Goal: Navigation & Orientation: Find specific page/section

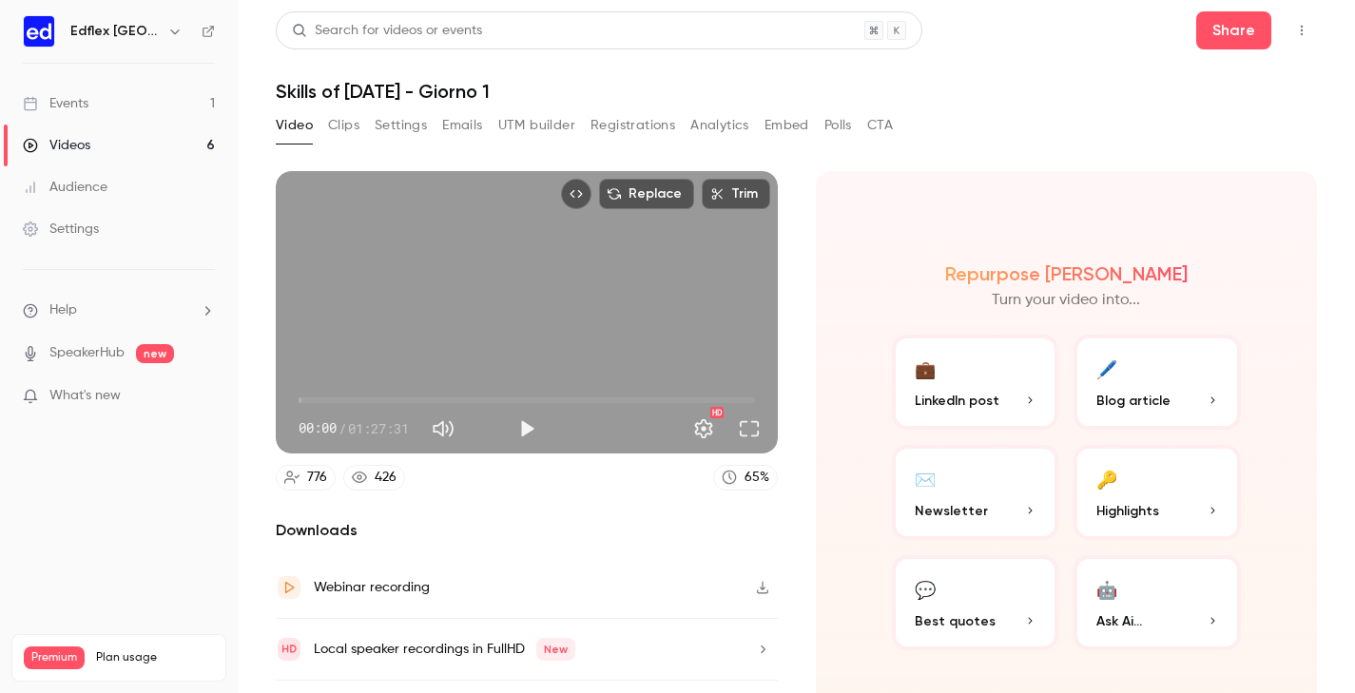
scroll to position [66, 0]
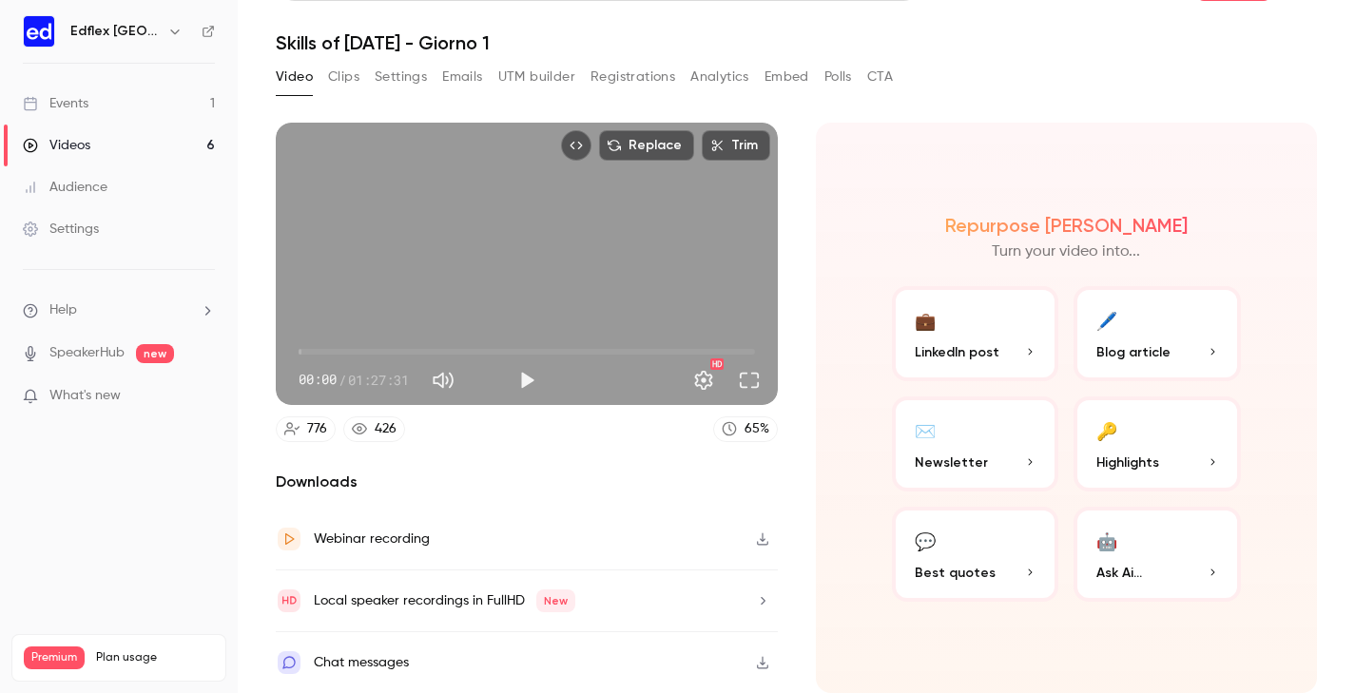
click at [70, 109] on div "Events" at bounding box center [56, 103] width 66 height 19
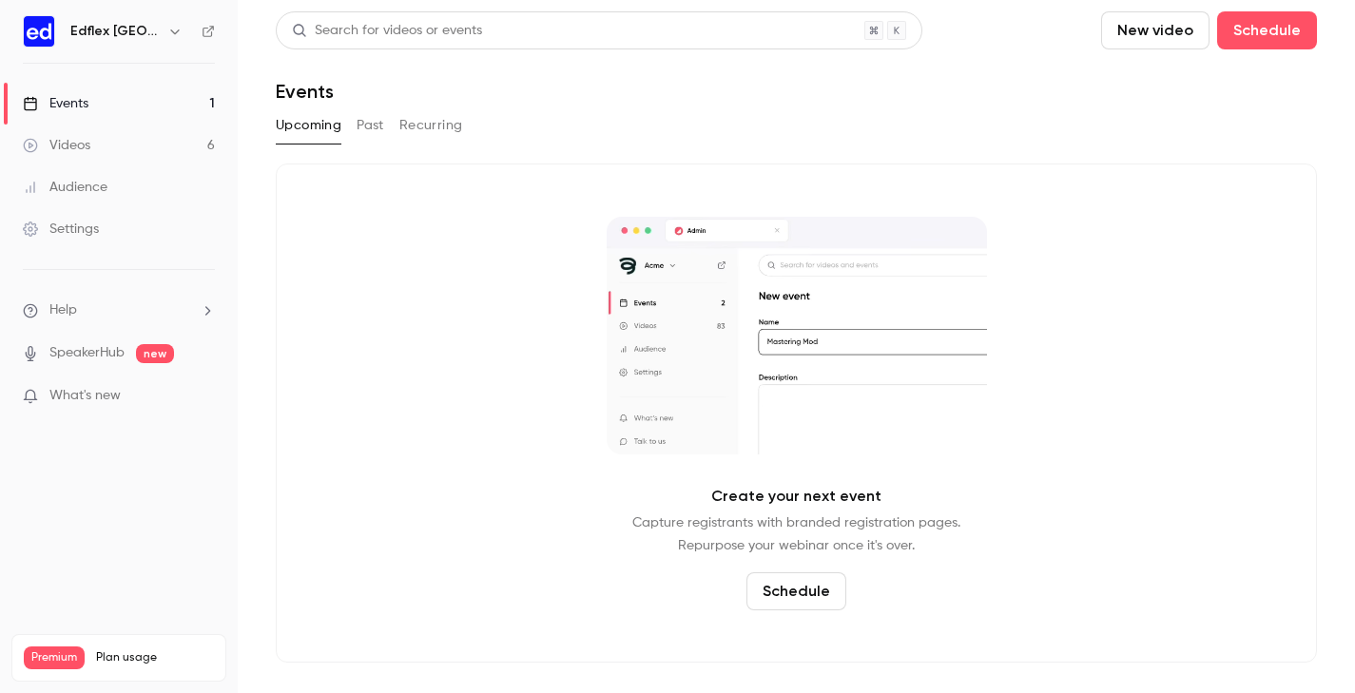
click at [384, 132] on button "Past" at bounding box center [371, 125] width 28 height 30
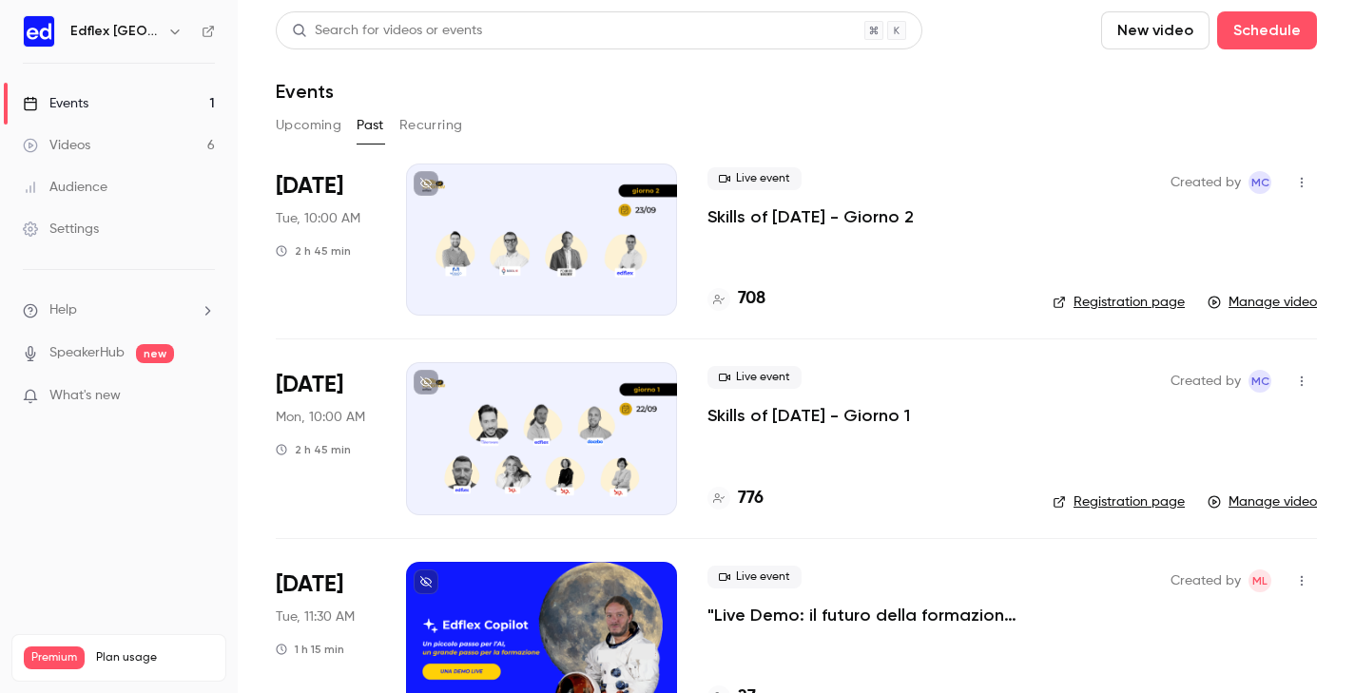
click at [516, 269] on div at bounding box center [541, 240] width 271 height 152
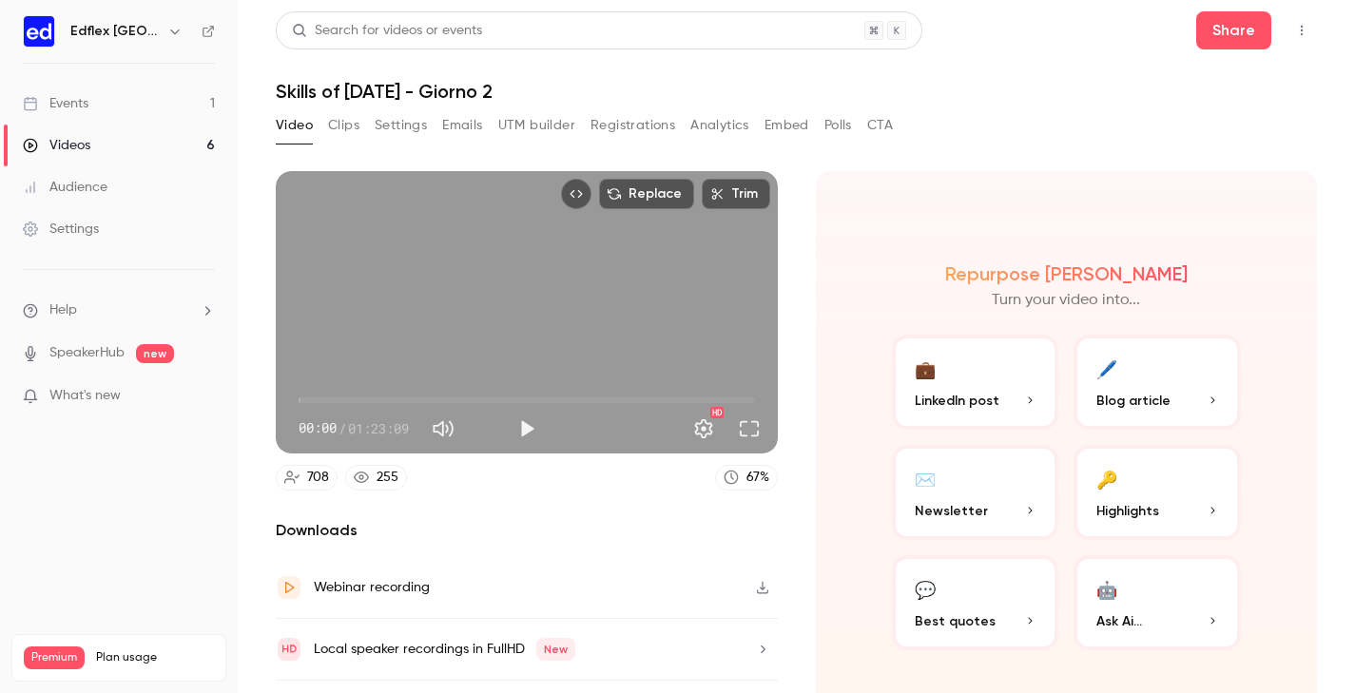
click at [738, 128] on button "Analytics" at bounding box center [719, 125] width 59 height 30
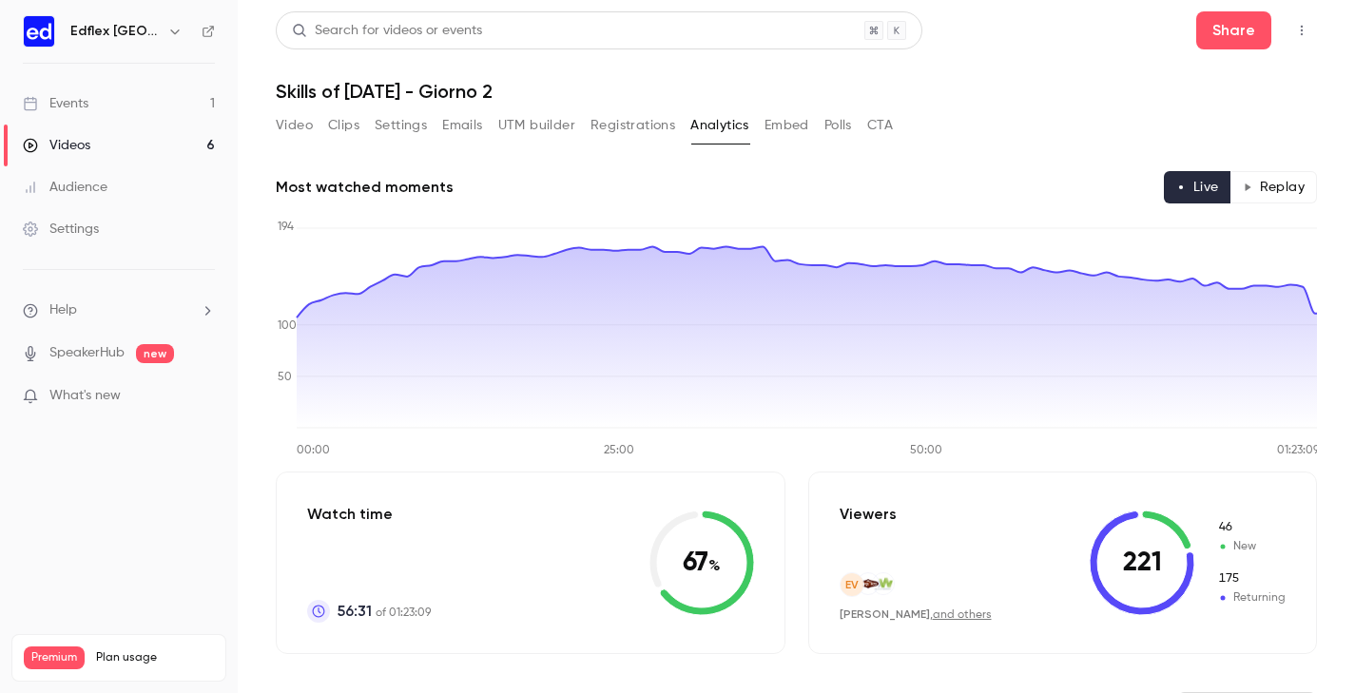
click at [298, 120] on button "Video" at bounding box center [294, 125] width 37 height 30
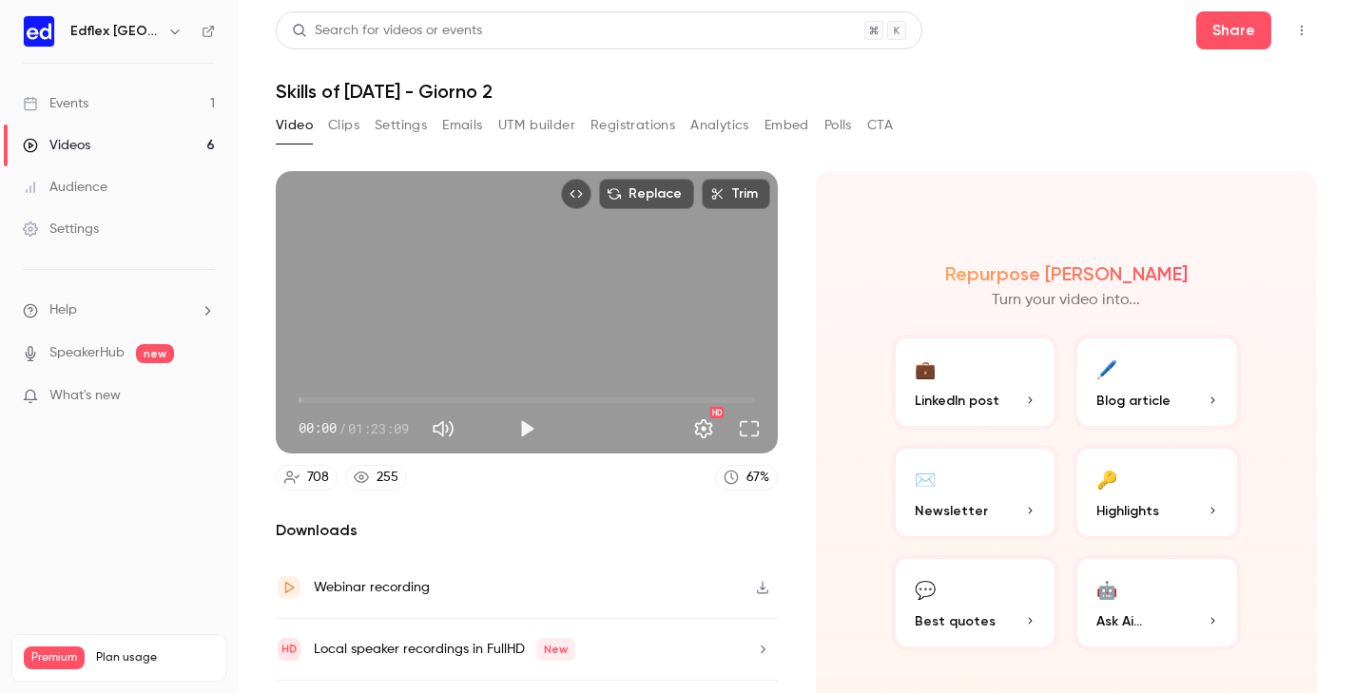
click at [359, 124] on button "Clips" at bounding box center [343, 125] width 31 height 30
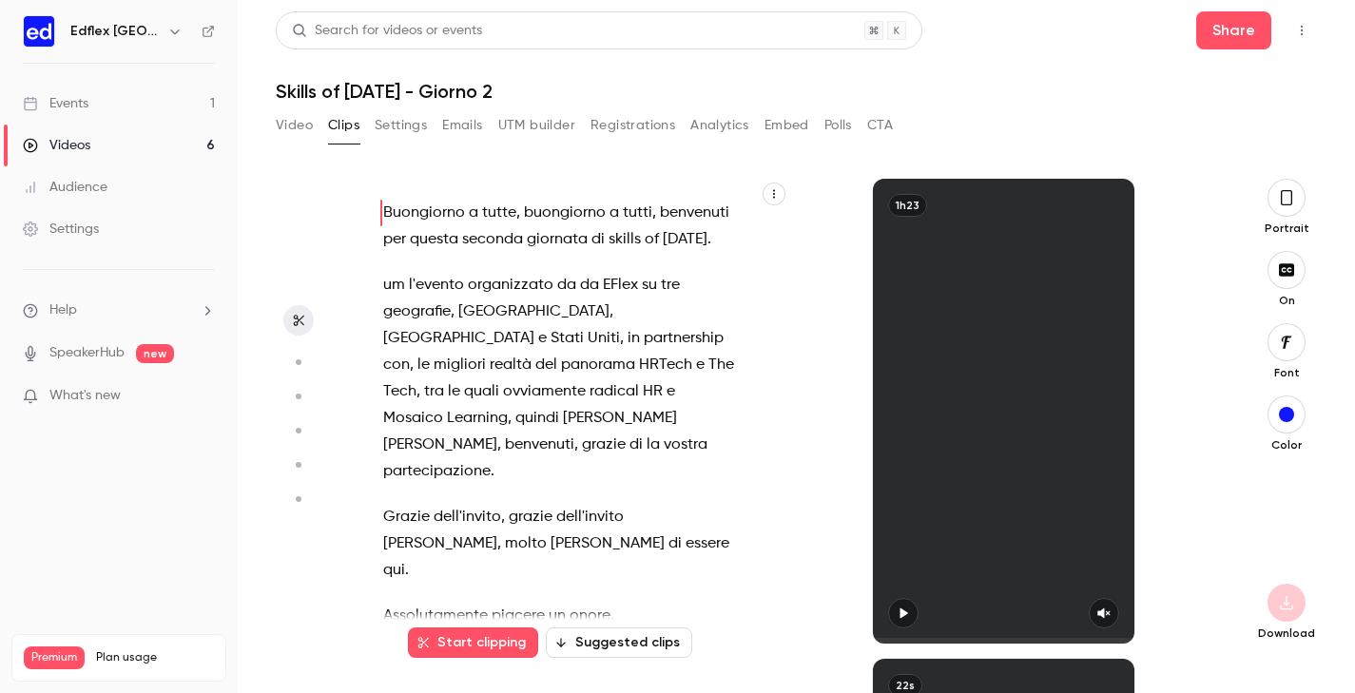
click at [630, 123] on button "Registrations" at bounding box center [633, 125] width 85 height 30
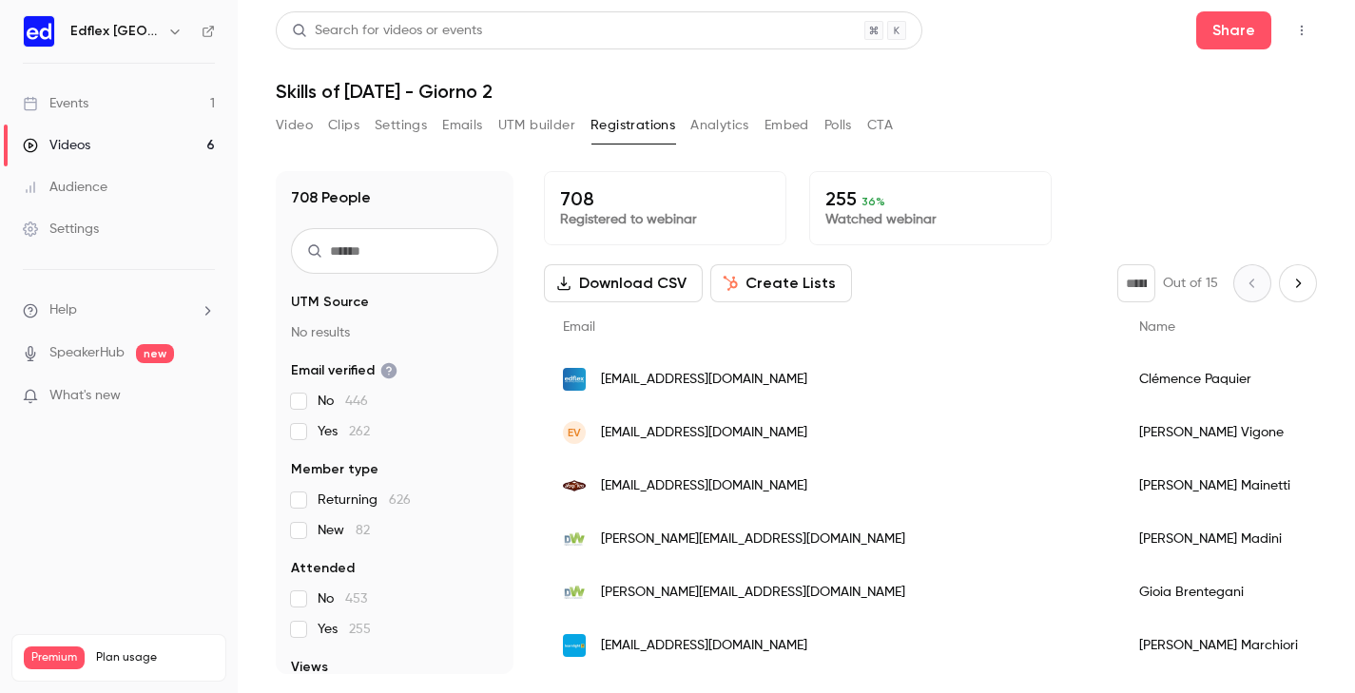
click at [714, 121] on button "Analytics" at bounding box center [719, 125] width 59 height 30
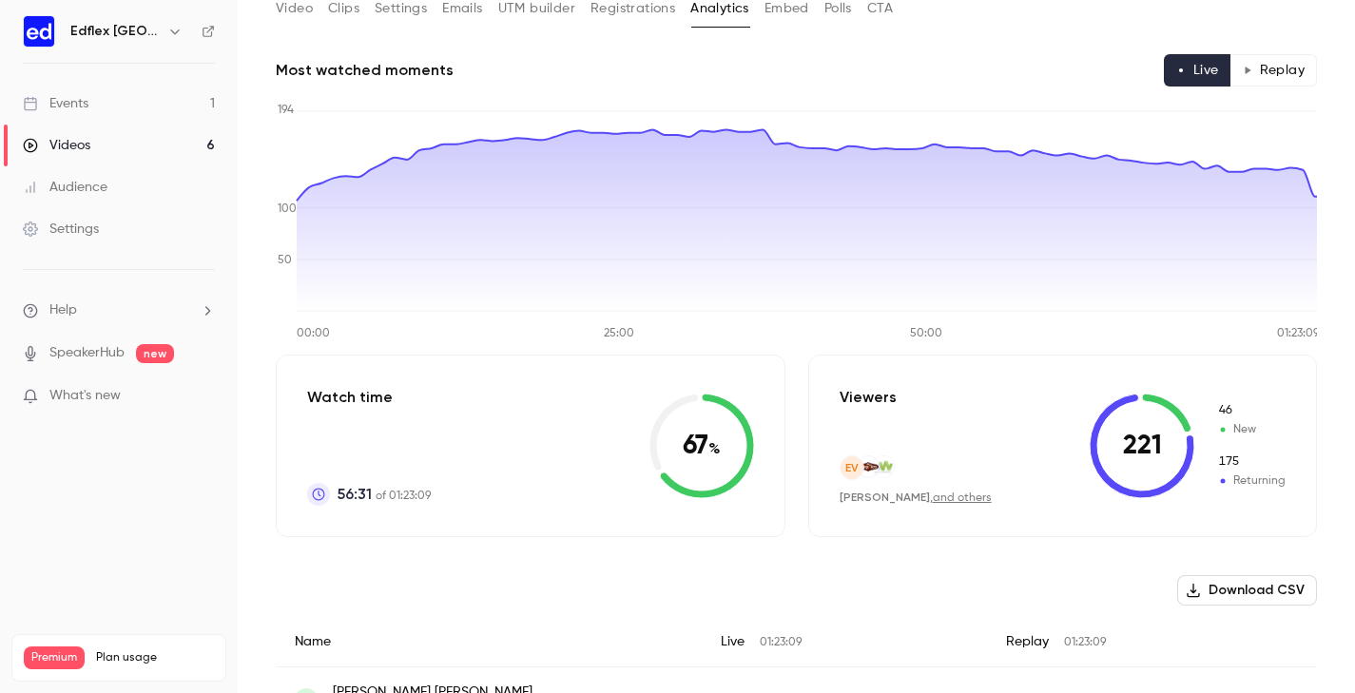
scroll to position [119, 0]
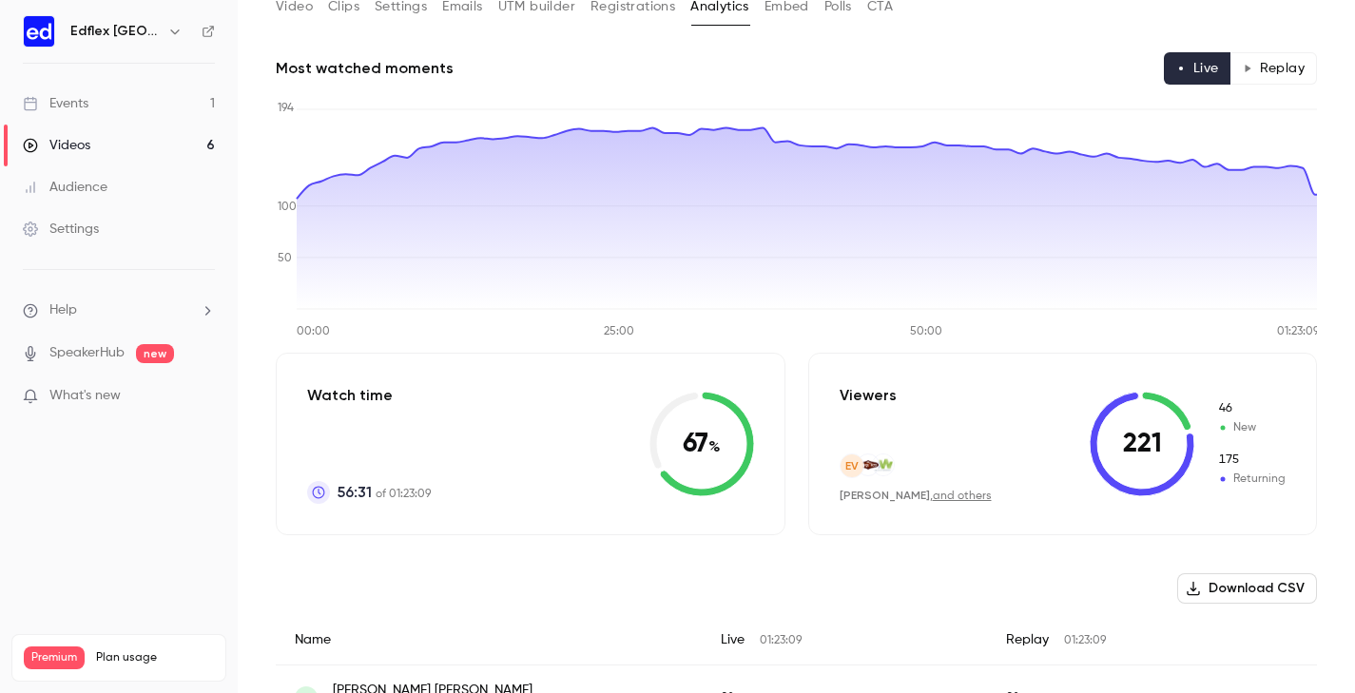
click at [126, 28] on h6 "Edflex [GEOGRAPHIC_DATA]" at bounding box center [114, 31] width 89 height 19
click at [167, 30] on icon "button" at bounding box center [174, 31] width 15 height 15
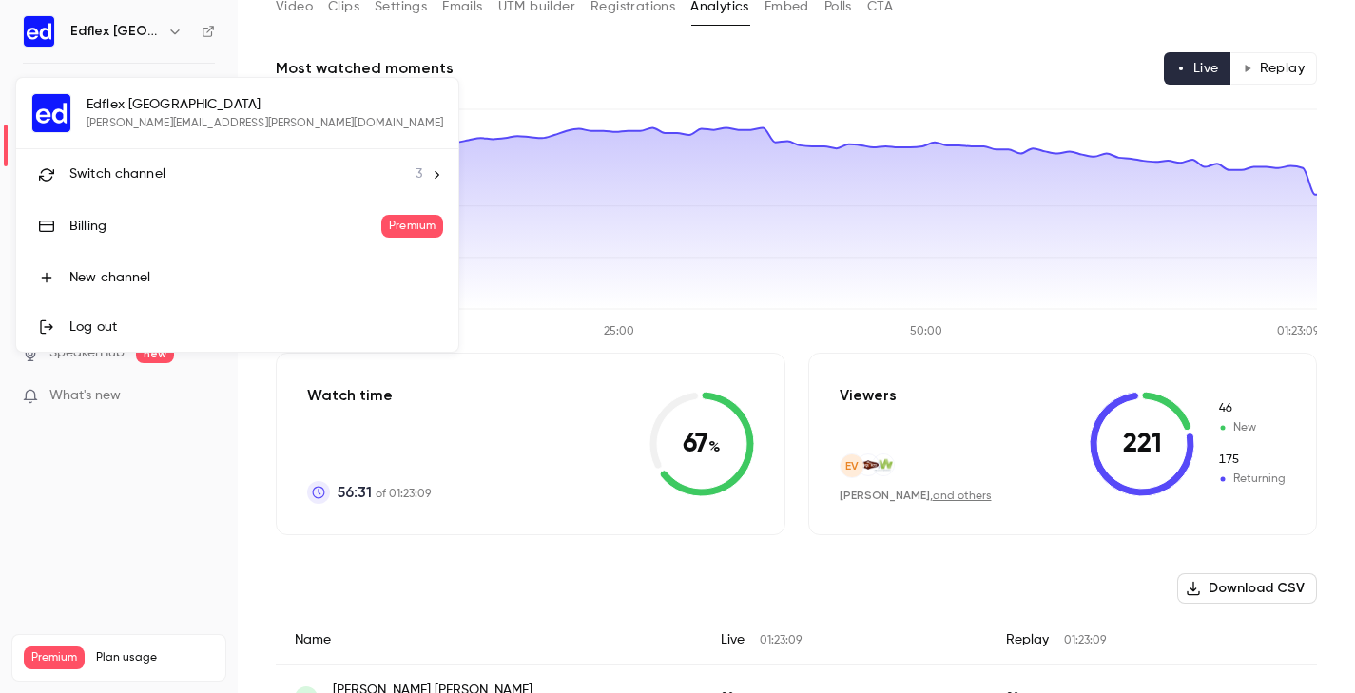
click at [119, 182] on span "Switch channel" at bounding box center [117, 175] width 96 height 20
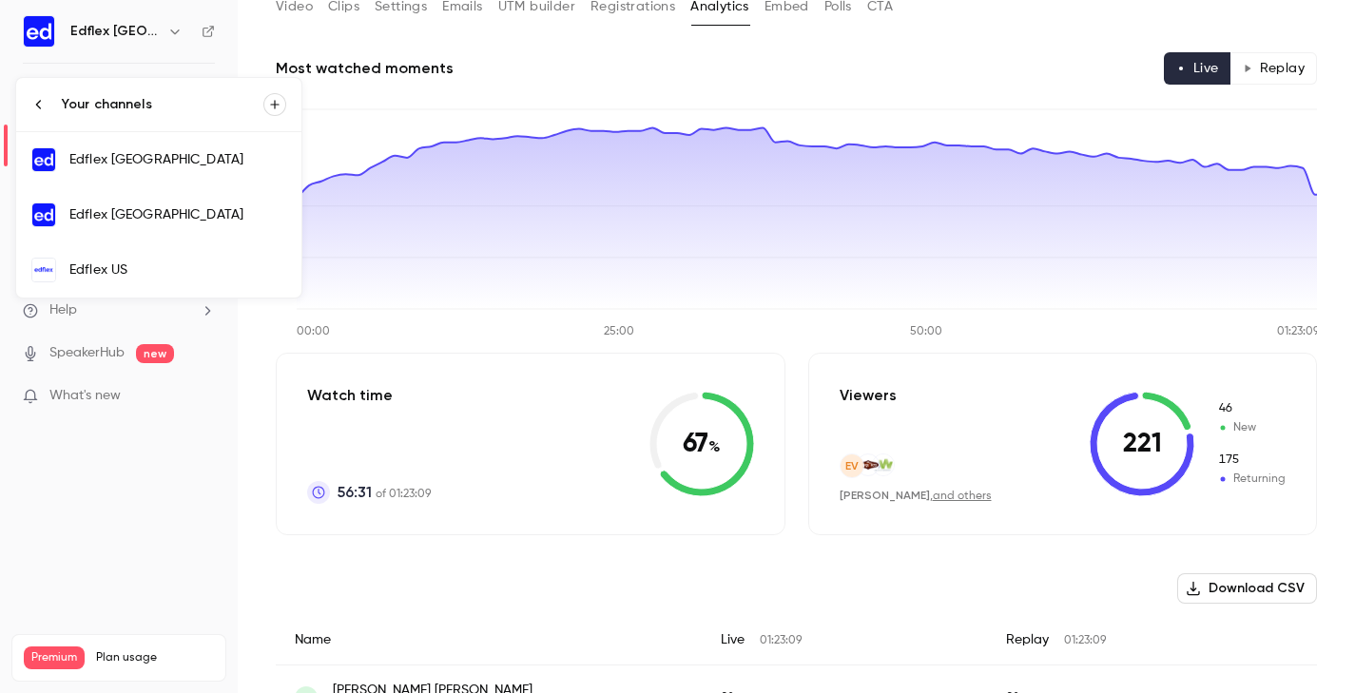
click at [116, 164] on div "Edflex [GEOGRAPHIC_DATA]" at bounding box center [177, 159] width 217 height 19
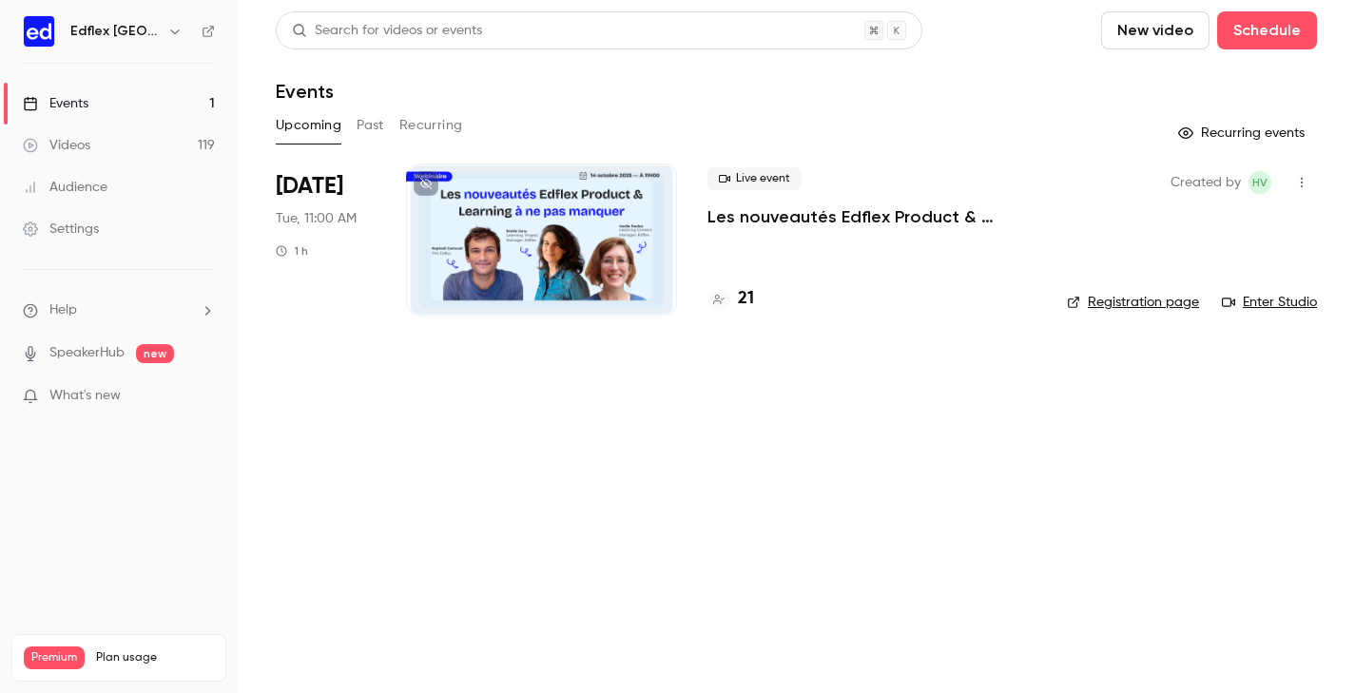
click at [375, 120] on button "Past" at bounding box center [371, 125] width 28 height 30
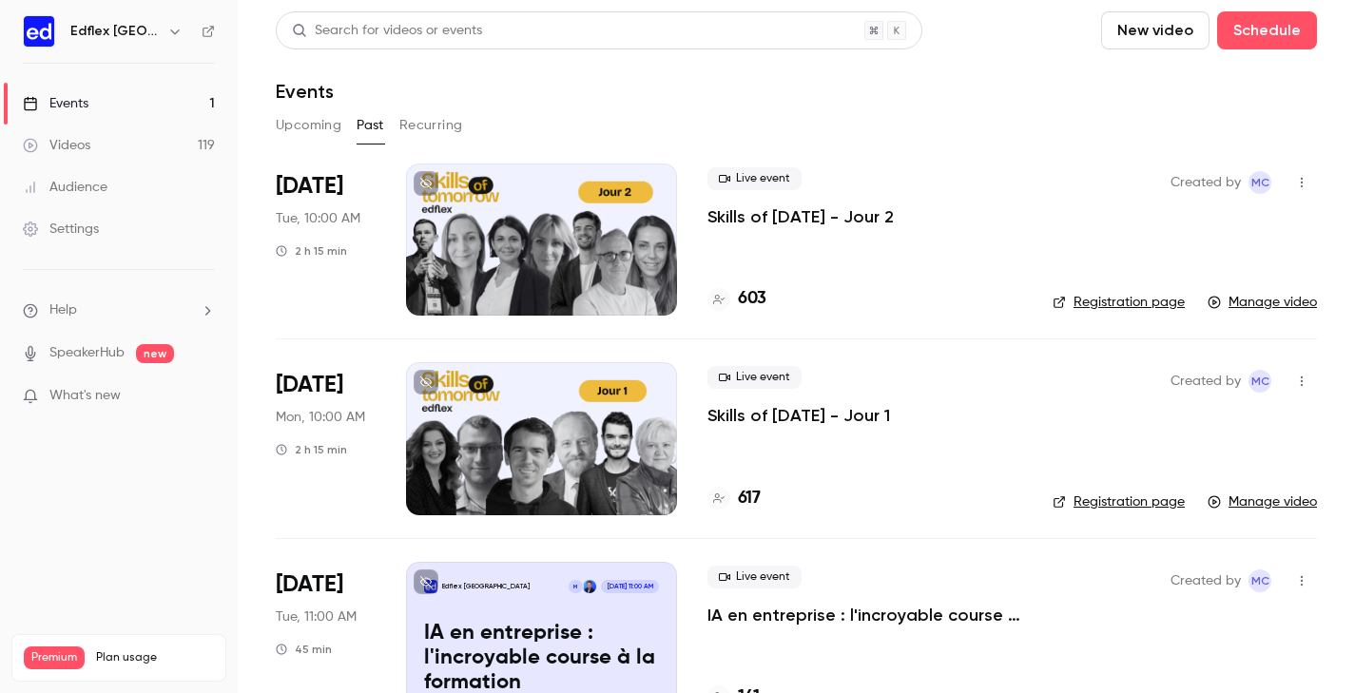
click at [587, 421] on div at bounding box center [541, 438] width 271 height 152
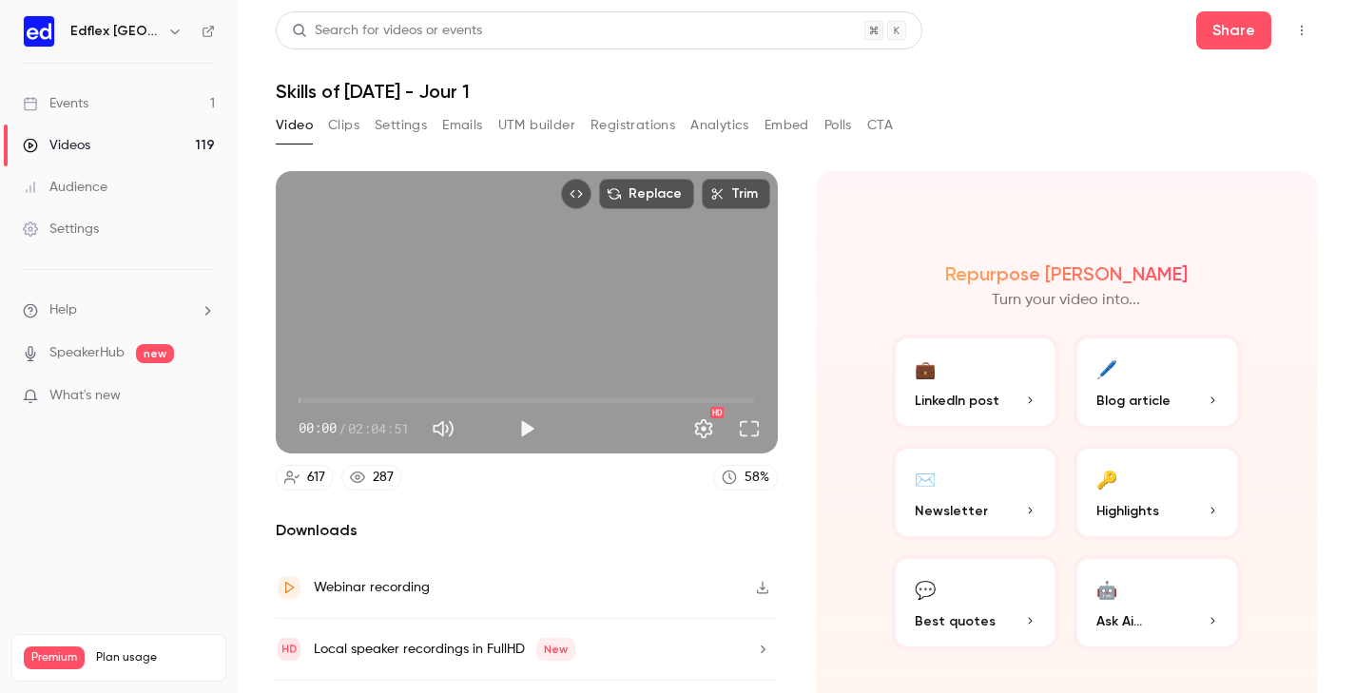
click at [711, 116] on button "Analytics" at bounding box center [719, 125] width 59 height 30
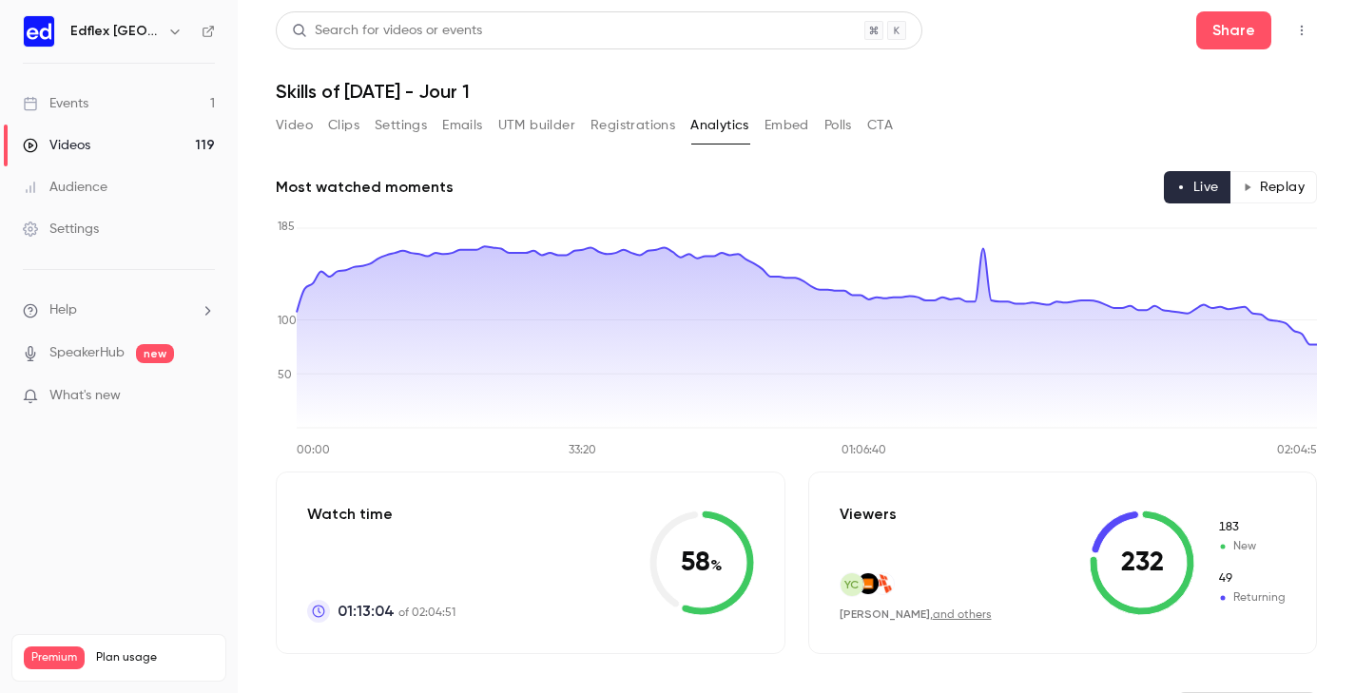
click at [307, 118] on button "Video" at bounding box center [294, 125] width 37 height 30
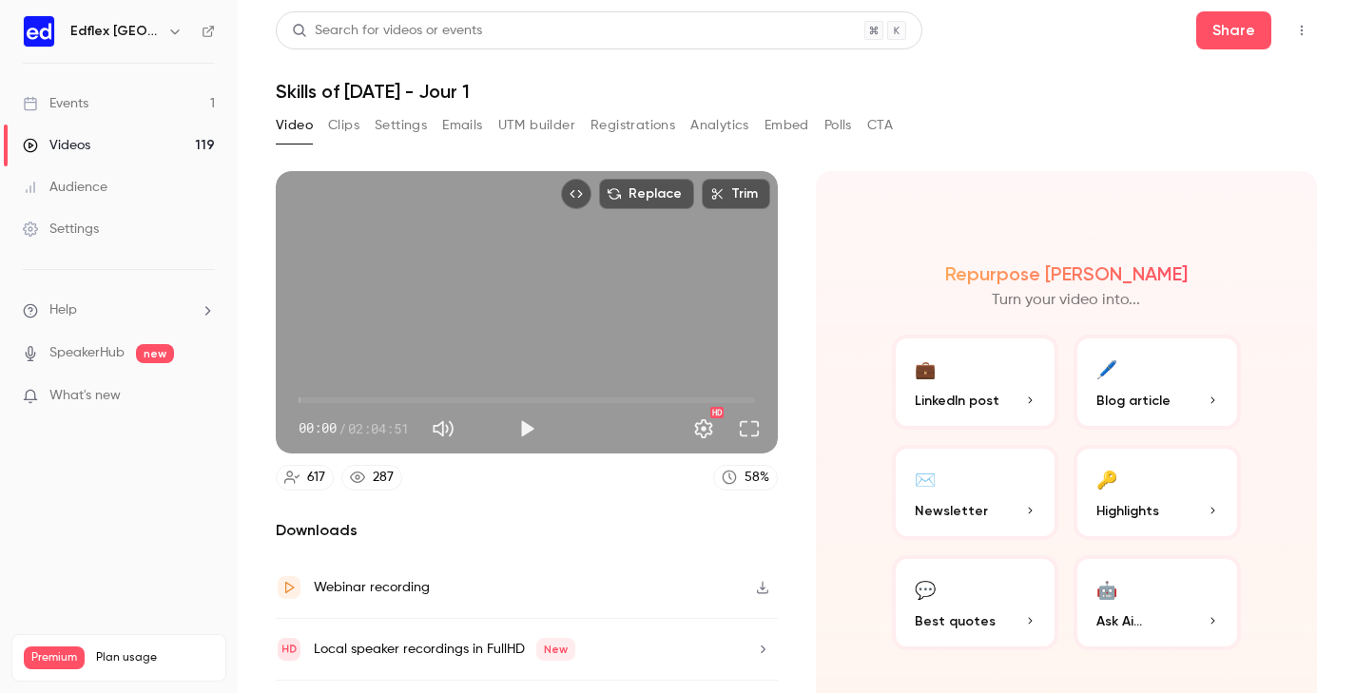
click at [170, 25] on icon "button" at bounding box center [174, 31] width 15 height 15
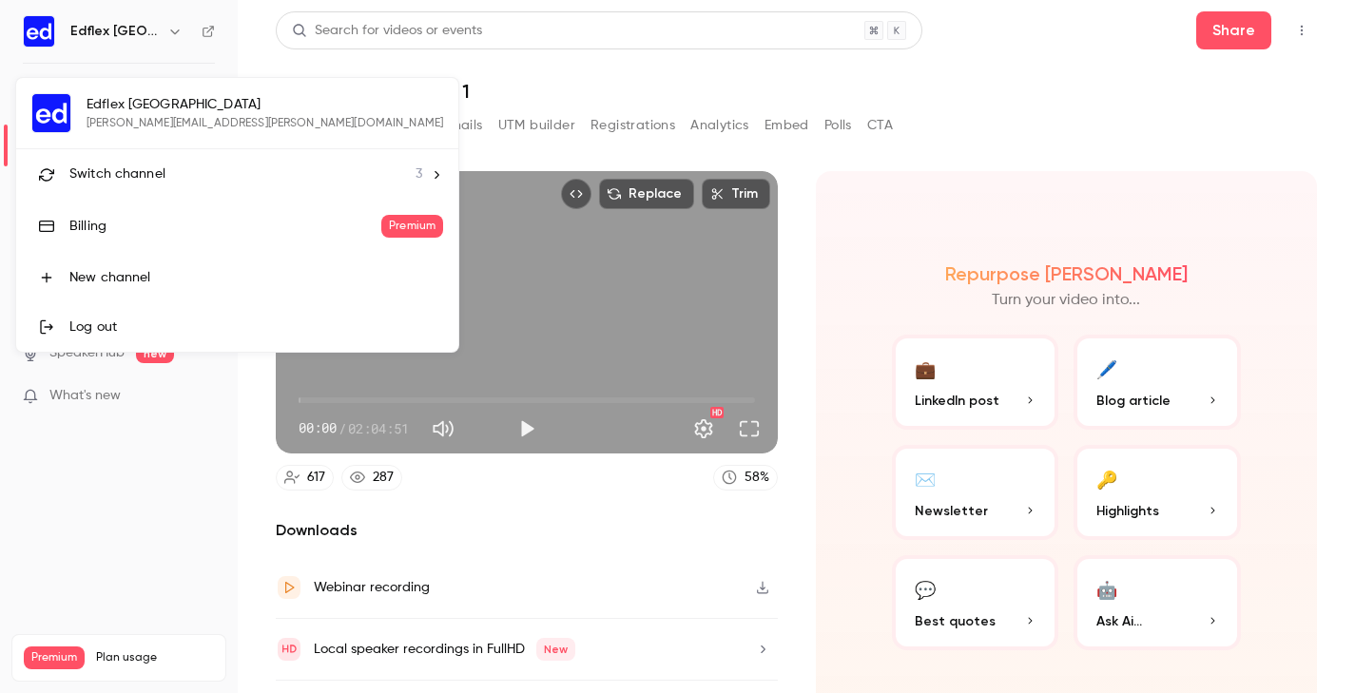
click at [88, 173] on span "Switch channel" at bounding box center [117, 175] width 96 height 20
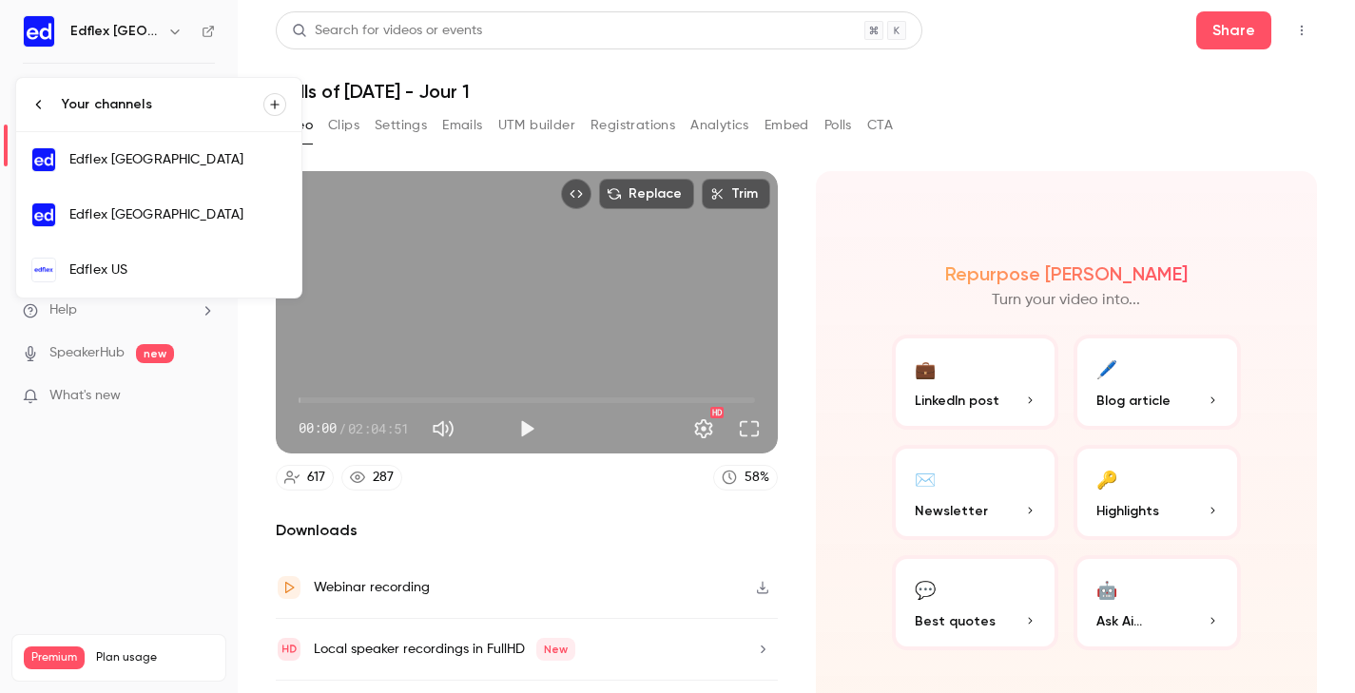
click at [90, 205] on div "Edflex [GEOGRAPHIC_DATA]" at bounding box center [177, 214] width 217 height 19
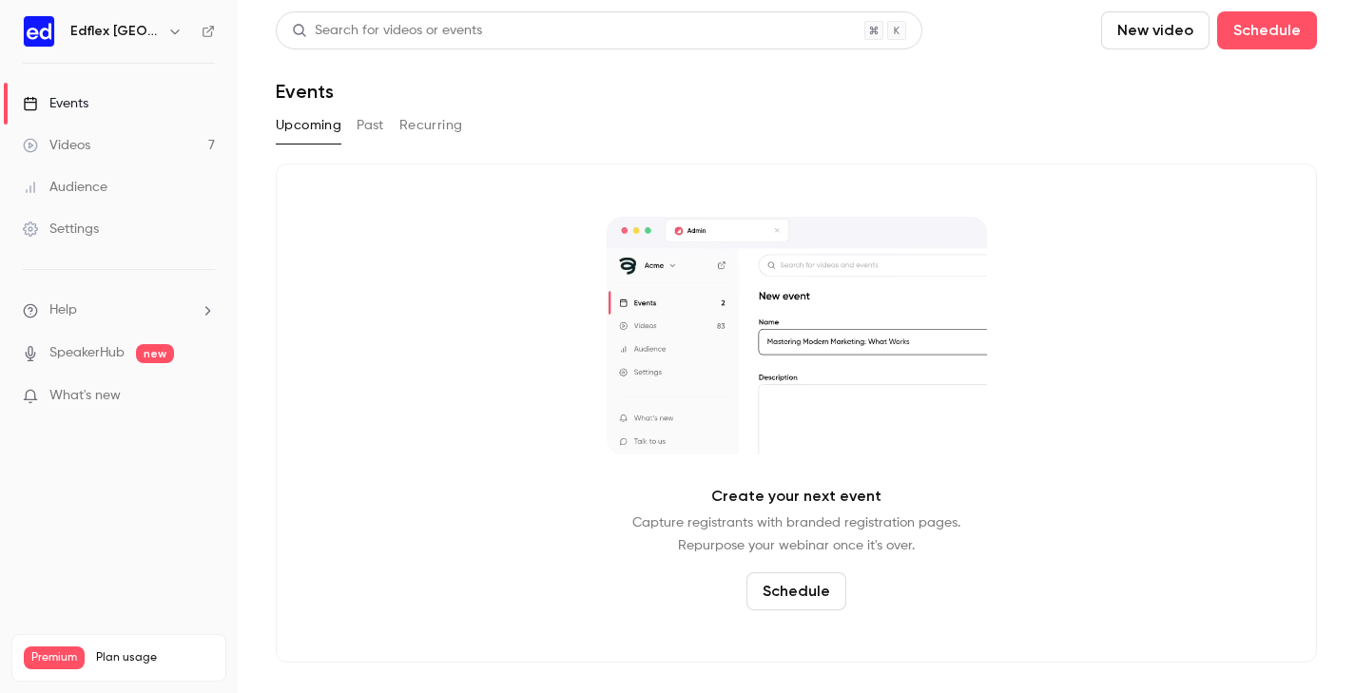
click at [374, 130] on button "Past" at bounding box center [371, 125] width 28 height 30
